Goal: Task Accomplishment & Management: Complete application form

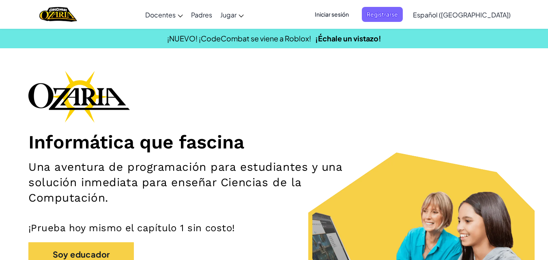
click at [461, 79] on div "Informática que fascina Una aventura de programación para estudiantes y una sol…" at bounding box center [273, 189] width 491 height 236
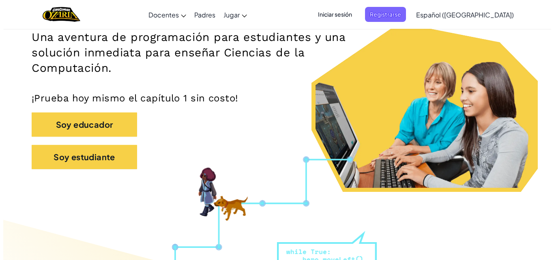
scroll to position [97, 0]
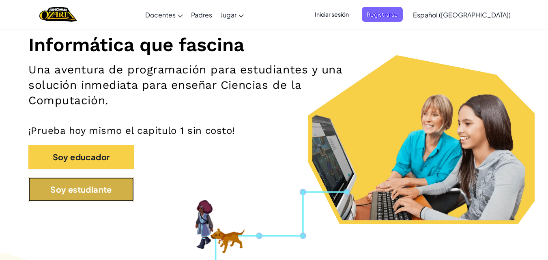
click at [82, 185] on button "Soy estudiante" at bounding box center [80, 189] width 105 height 24
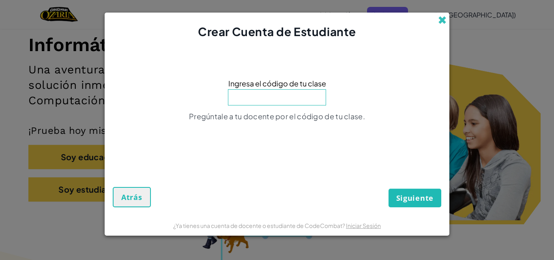
click at [442, 17] on span at bounding box center [442, 20] width 9 height 9
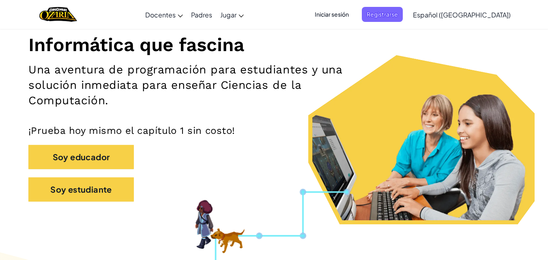
click at [354, 13] on span "Iniciar sesión" at bounding box center [332, 14] width 44 height 15
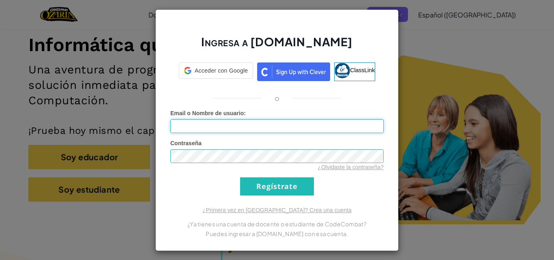
type input "[PERSON_NAME] 027"
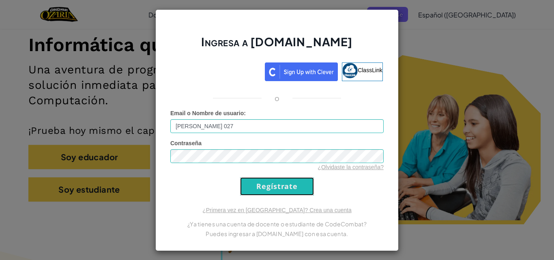
click at [269, 189] on input "Regístrate" at bounding box center [277, 186] width 74 height 18
